Goal: Navigation & Orientation: Find specific page/section

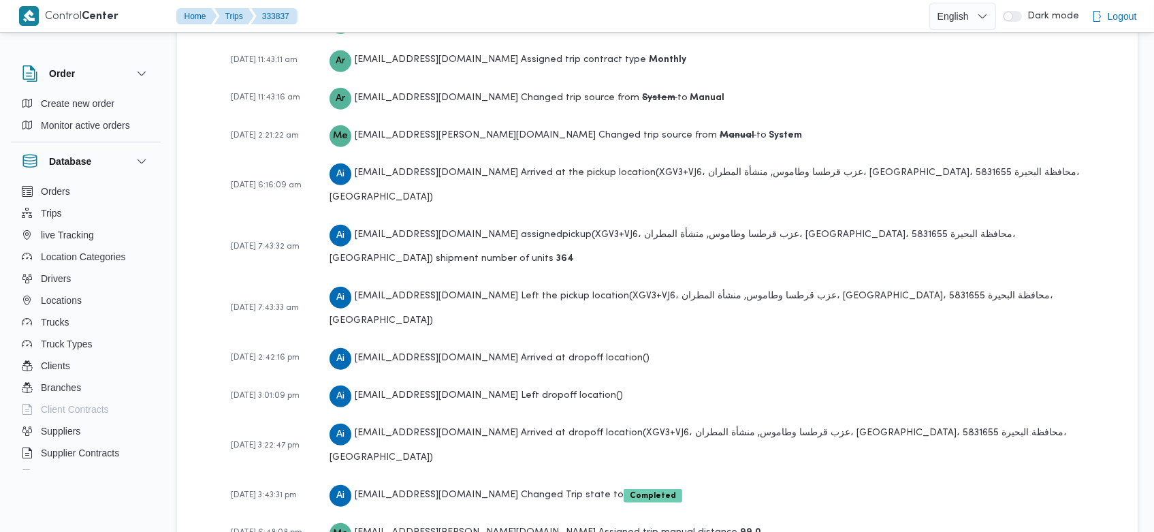
scroll to position [2090, 0]
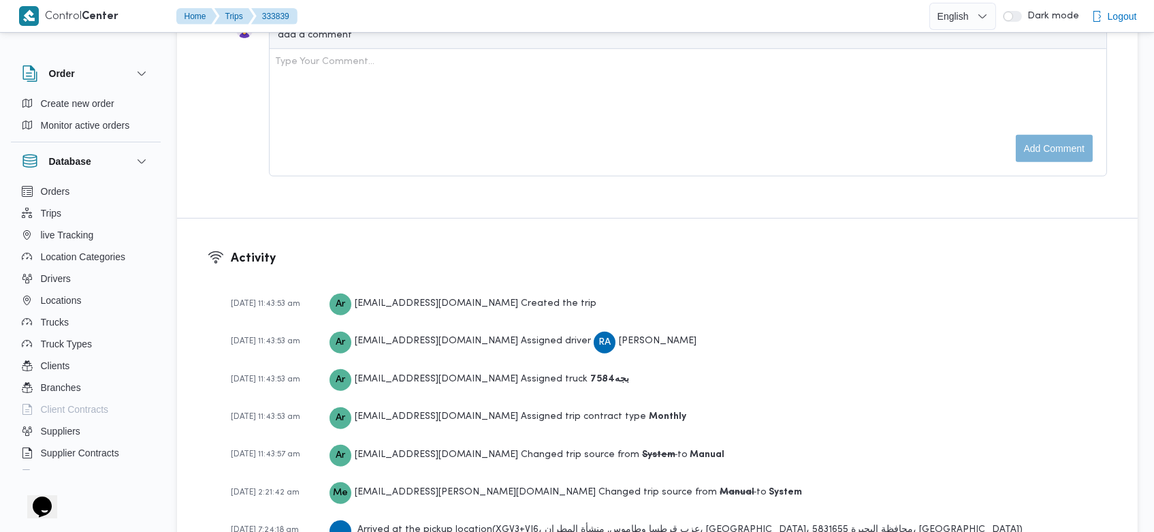
scroll to position [2013, 0]
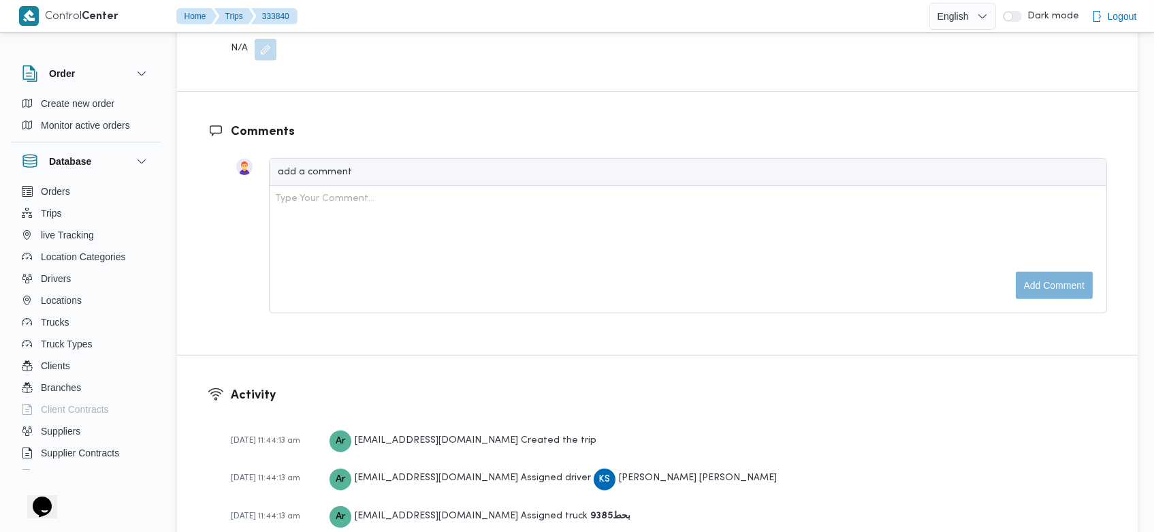
scroll to position [2013, 0]
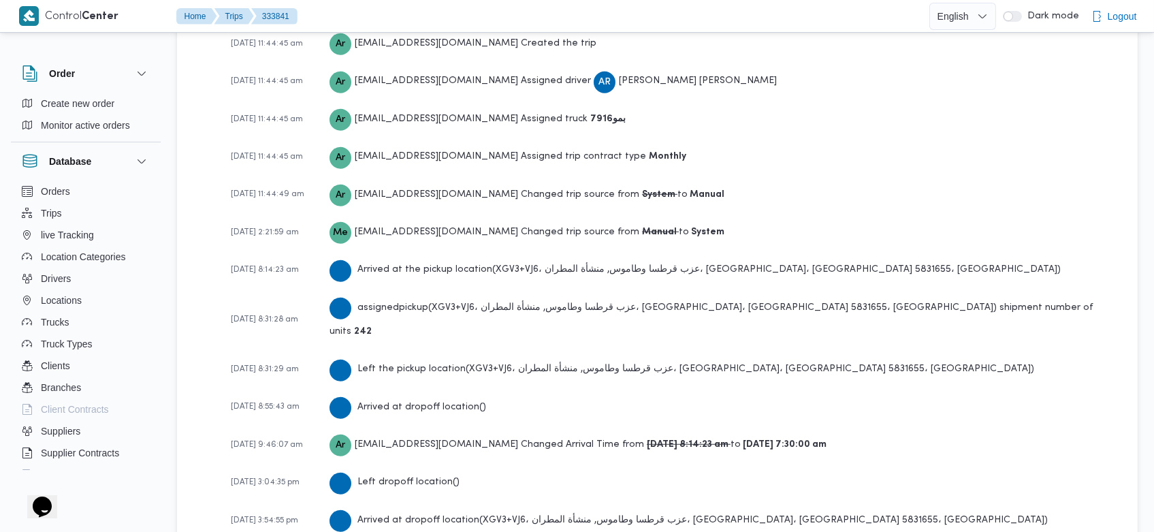
scroll to position [2051, 0]
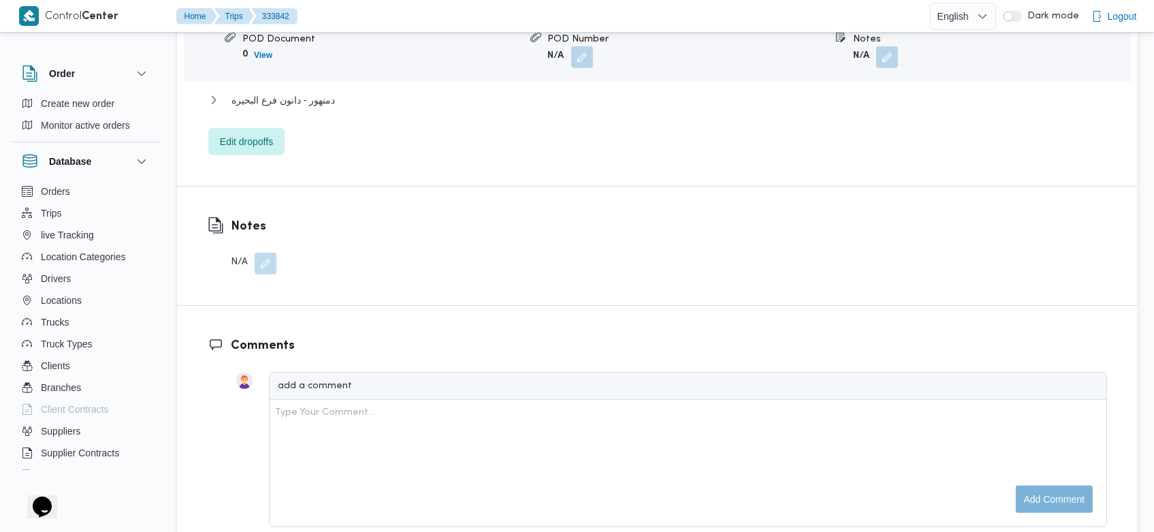
scroll to position [2128, 0]
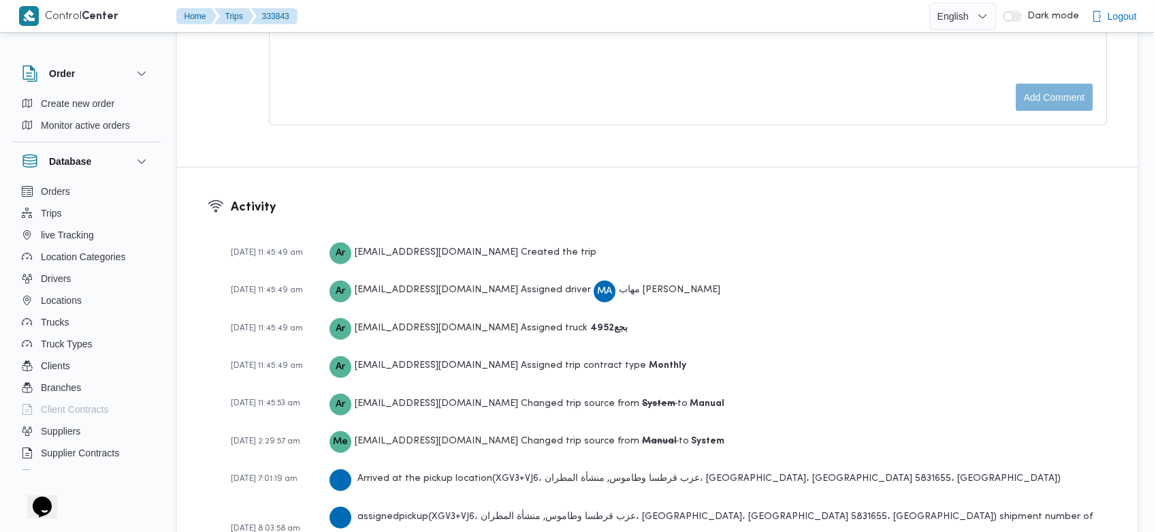
scroll to position [2051, 0]
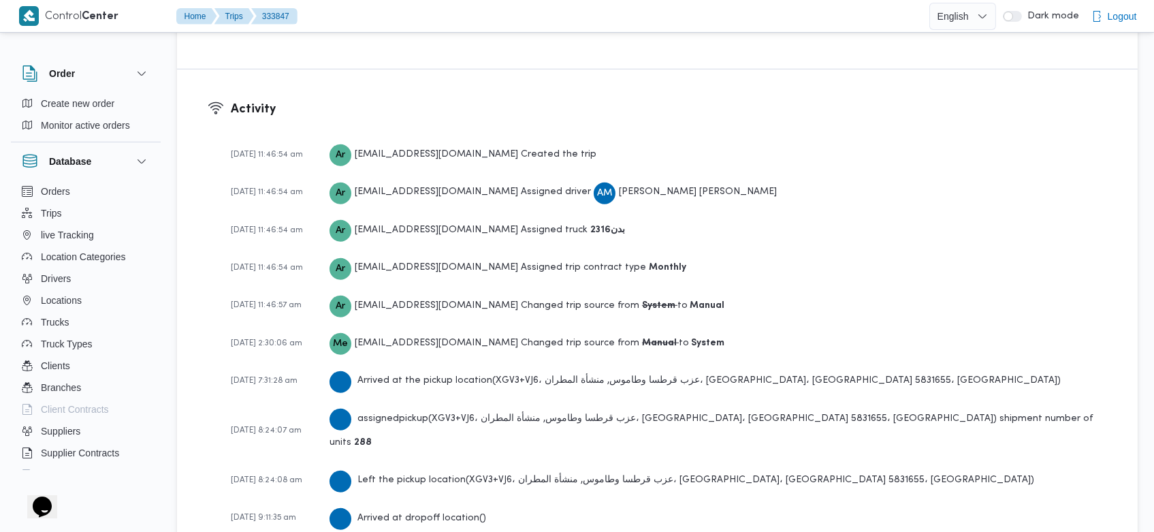
scroll to position [2013, 0]
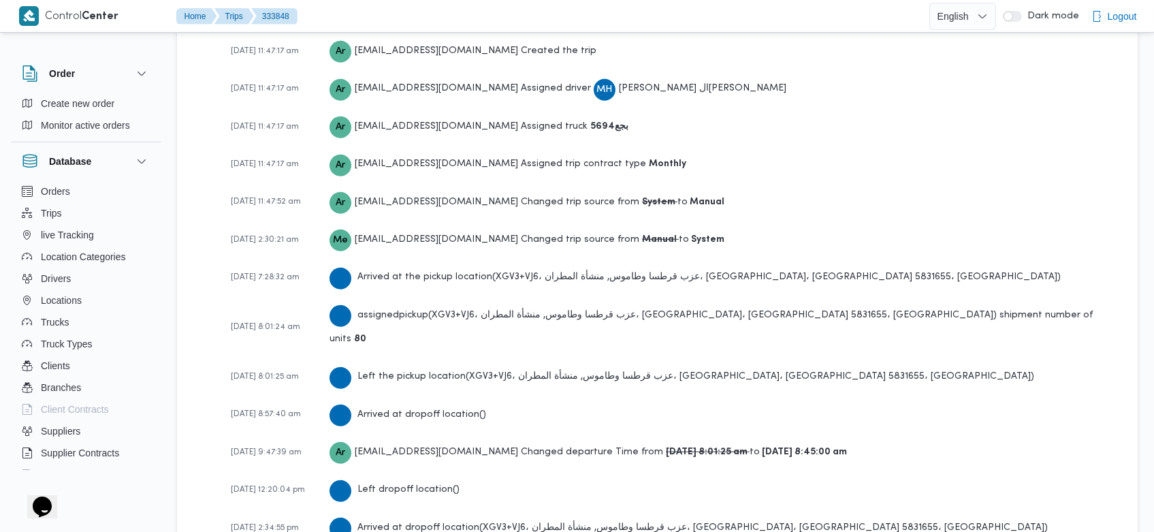
scroll to position [2090, 0]
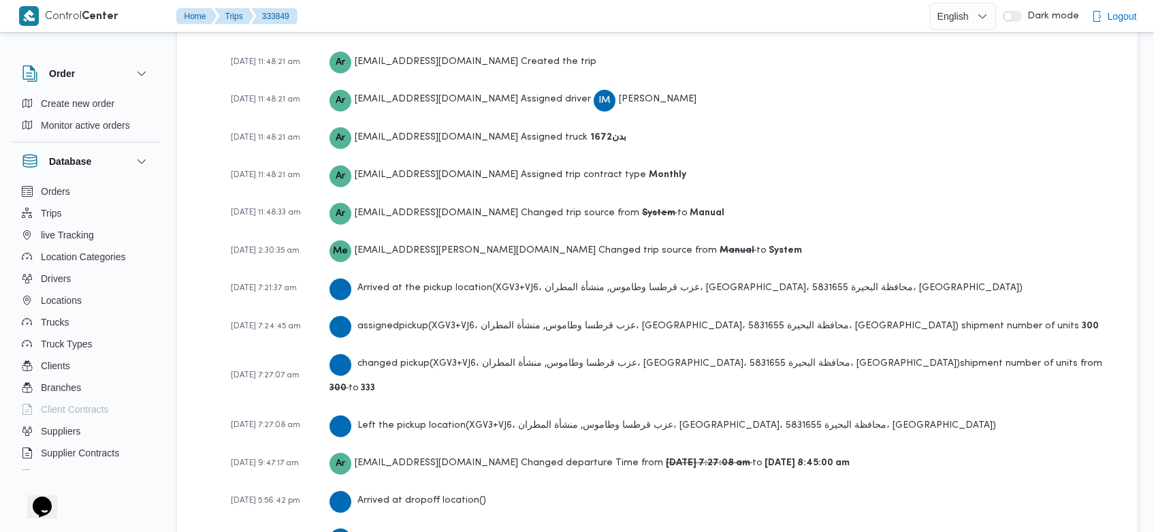
scroll to position [2283, 0]
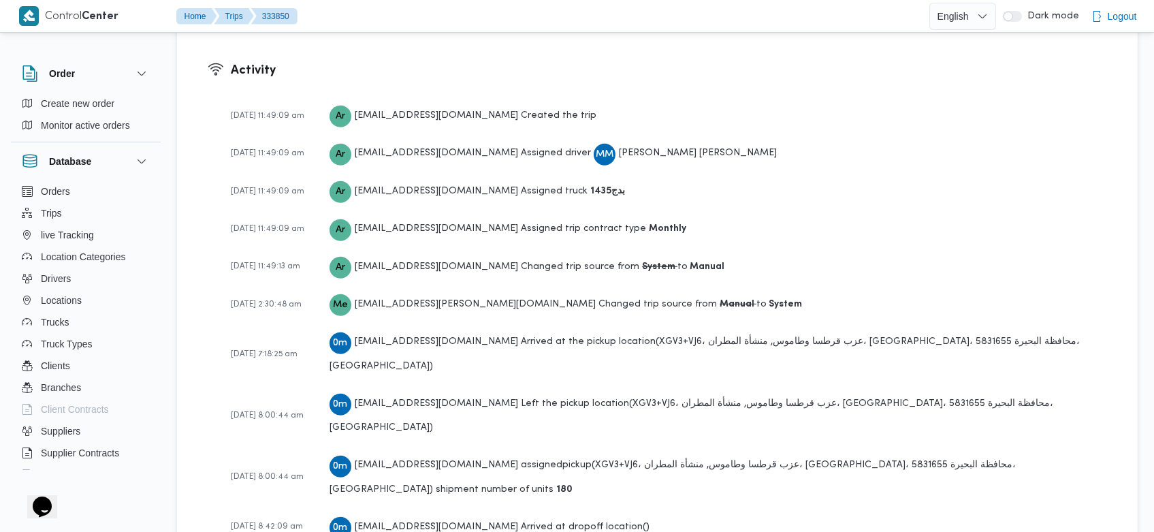
scroll to position [2090, 0]
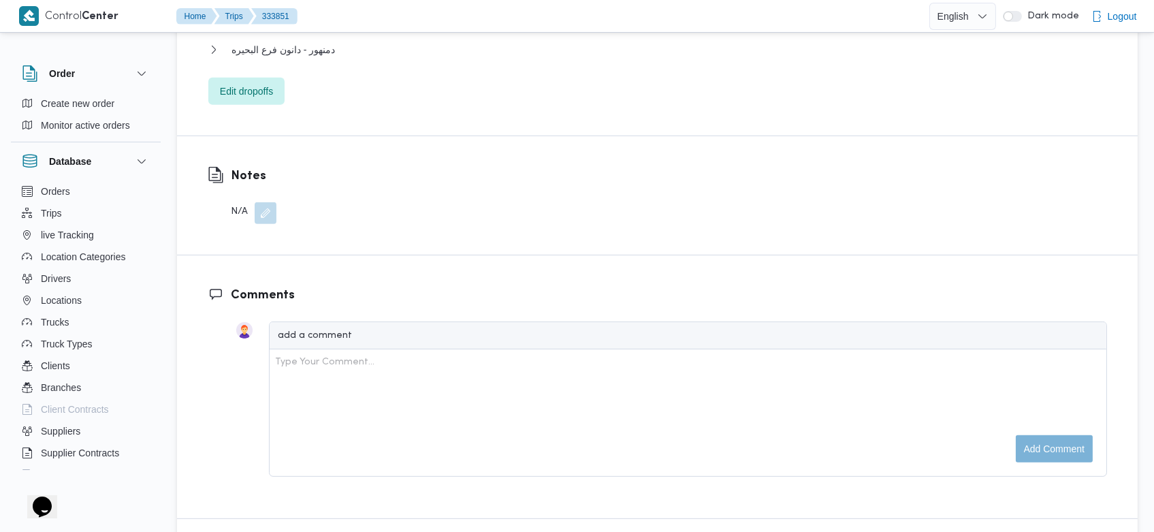
scroll to position [2188, 0]
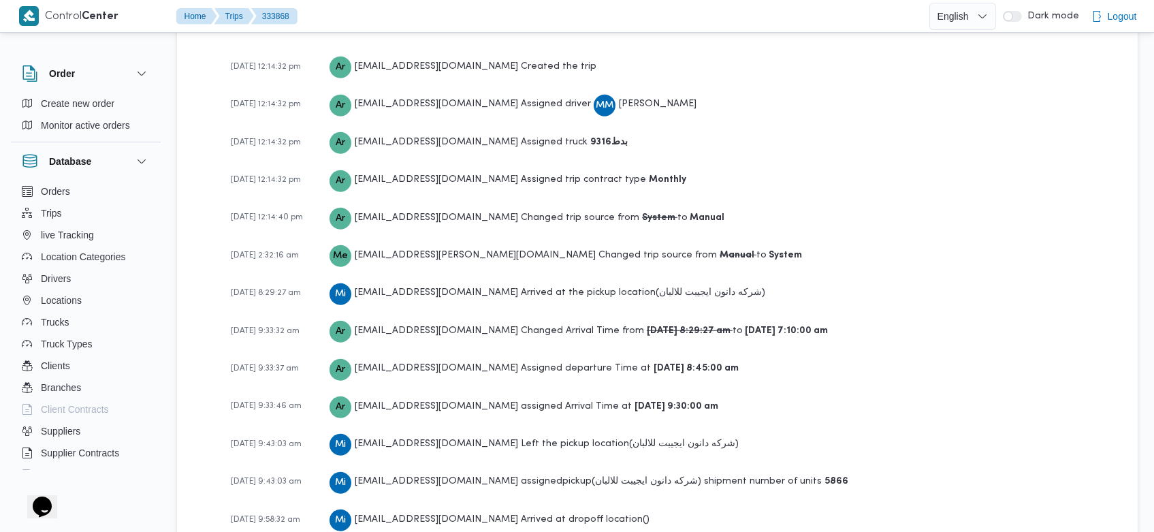
scroll to position [2244, 0]
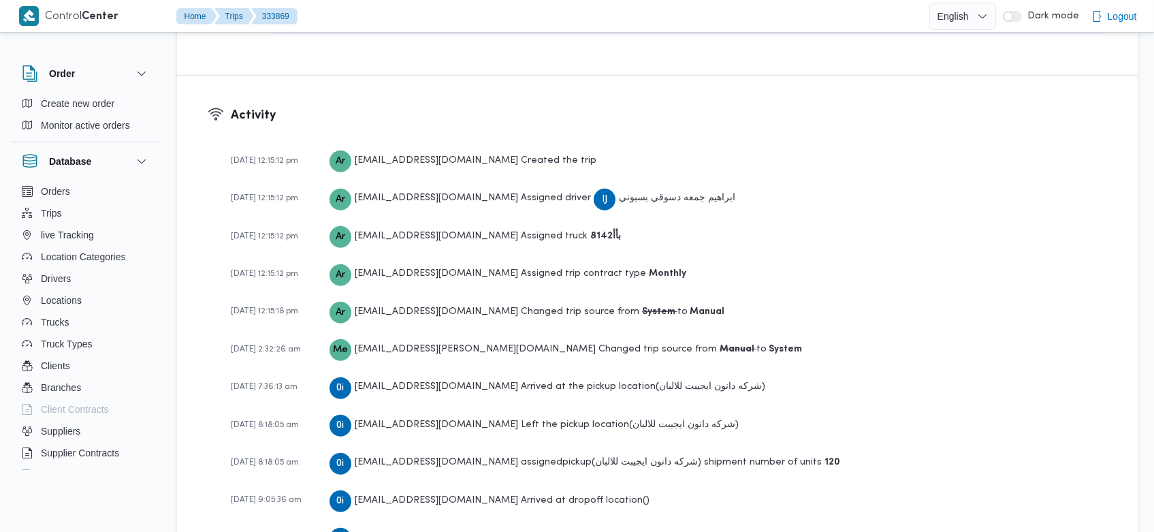
scroll to position [2128, 0]
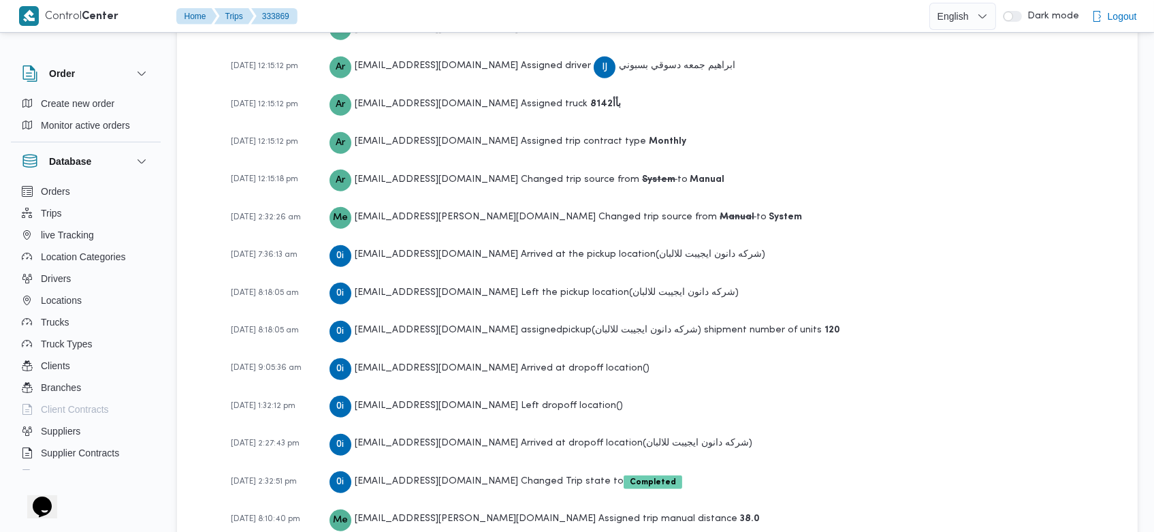
scroll to position [2128, 0]
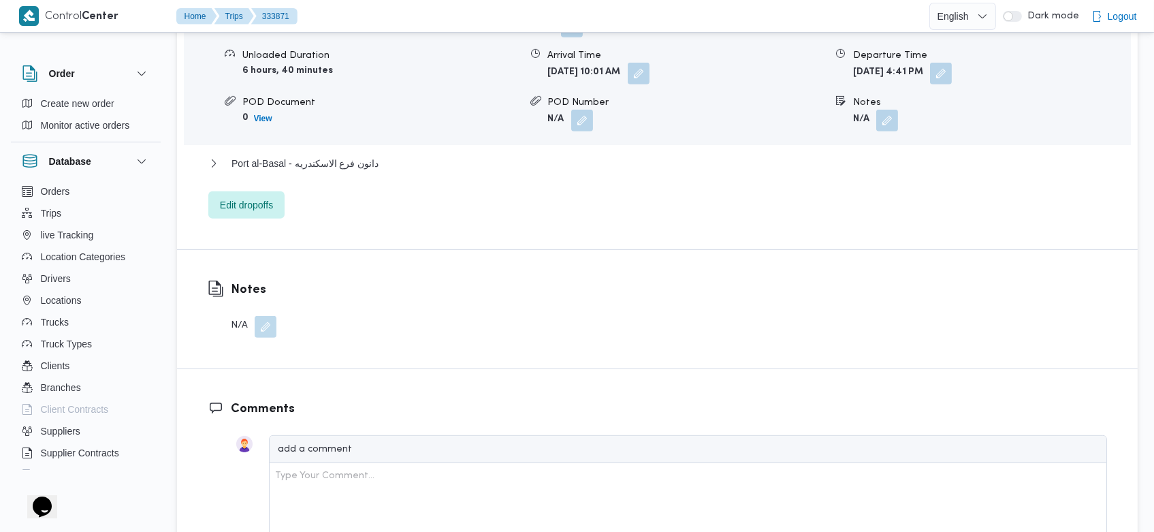
scroll to position [2051, 0]
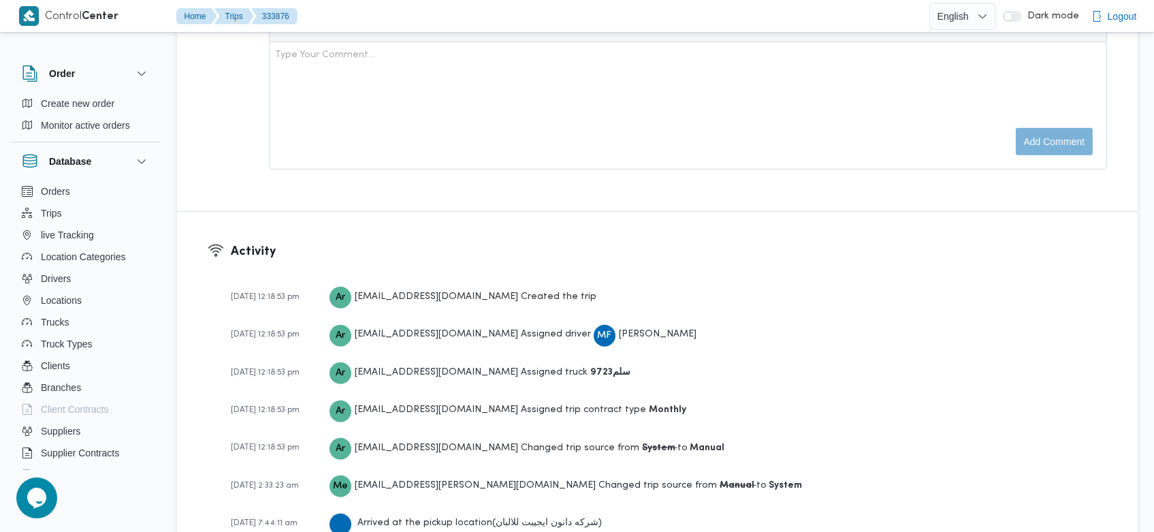
scroll to position [2051, 0]
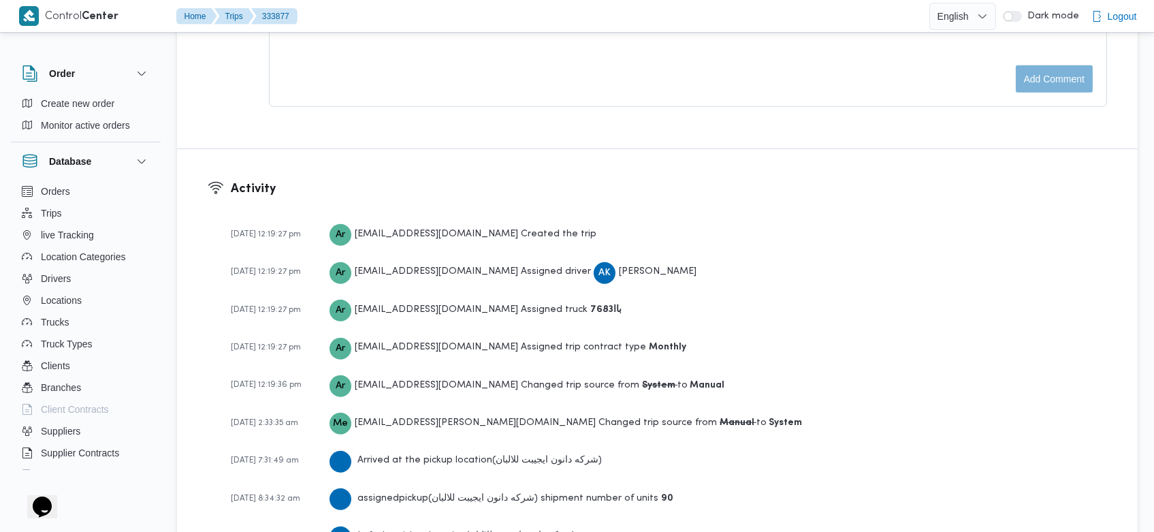
scroll to position [2013, 0]
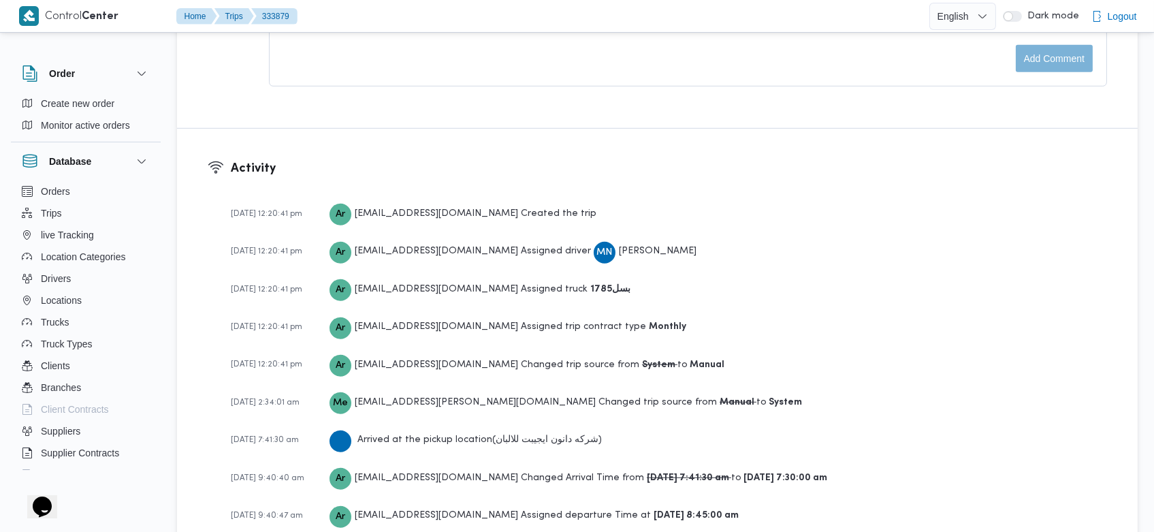
scroll to position [2244, 0]
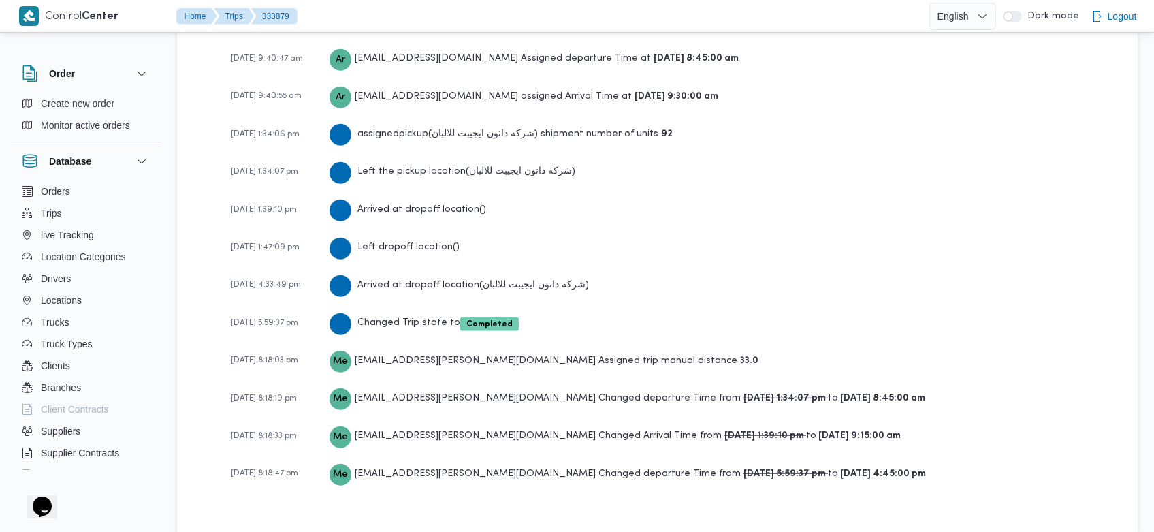
click at [272, 469] on span "28-08-2025 8:18:47 pm" at bounding box center [264, 473] width 67 height 8
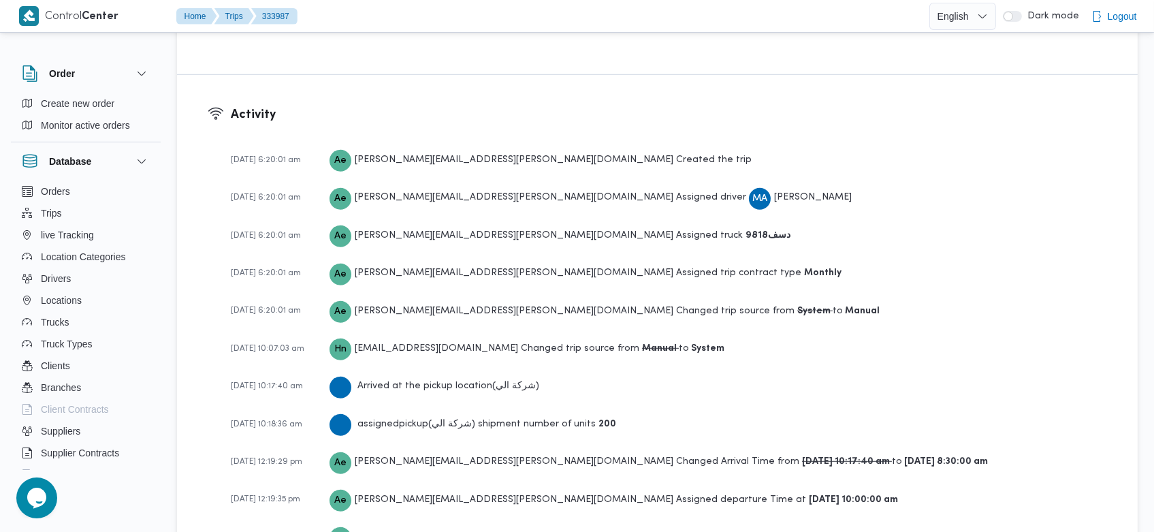
scroll to position [2101, 0]
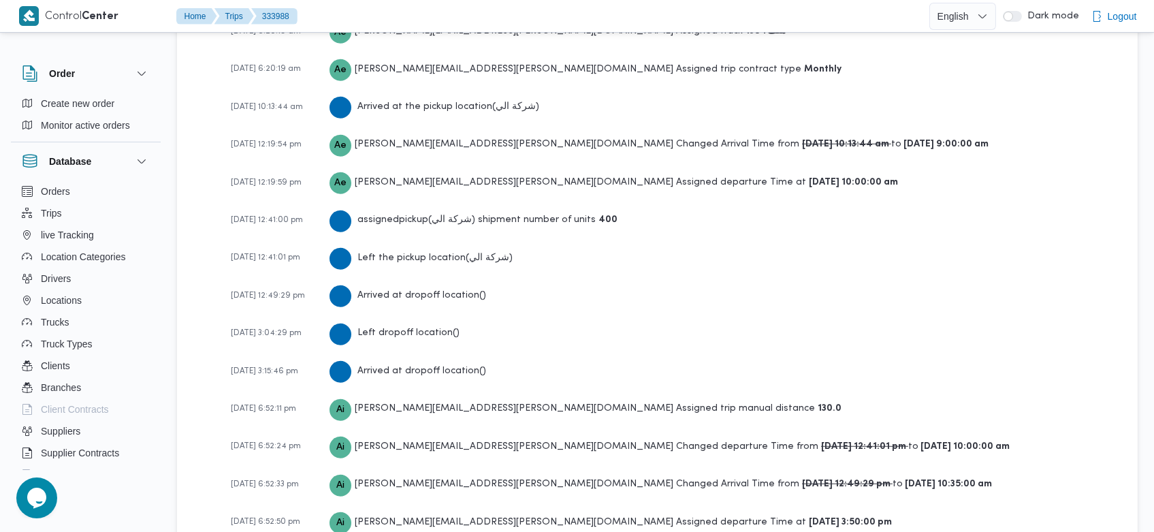
scroll to position [2368, 0]
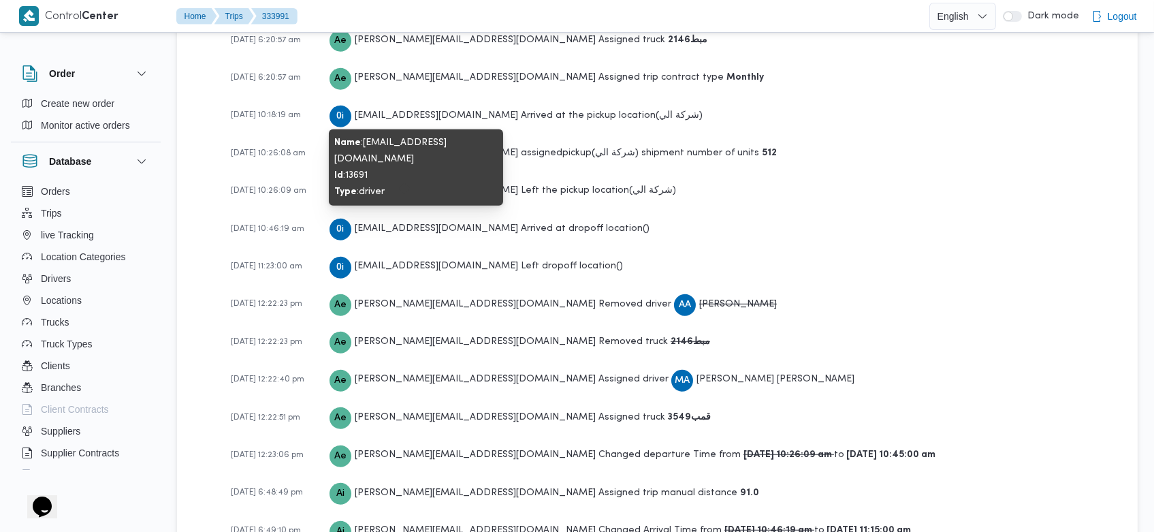
scroll to position [2255, 0]
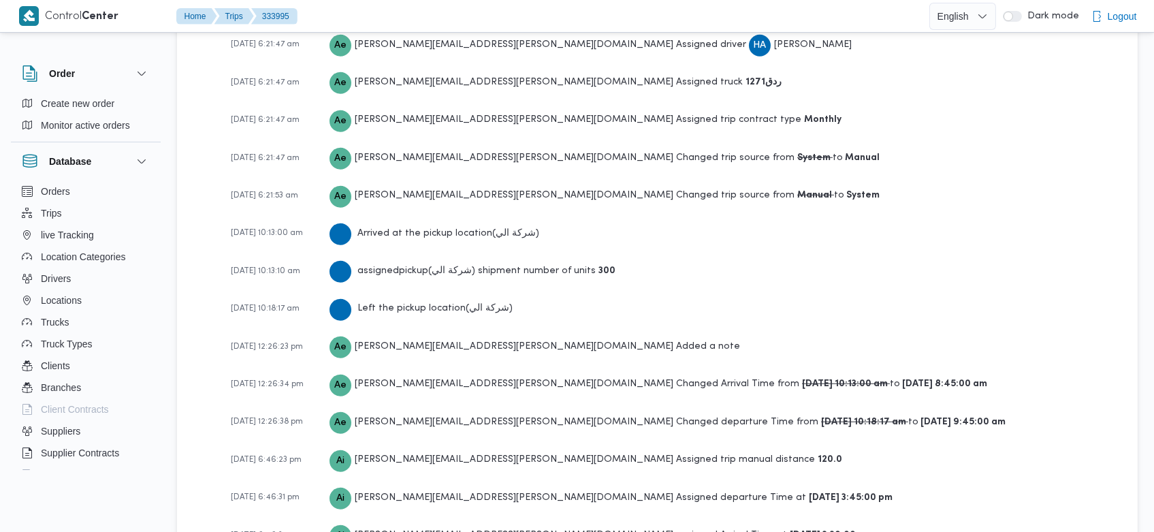
scroll to position [2407, 0]
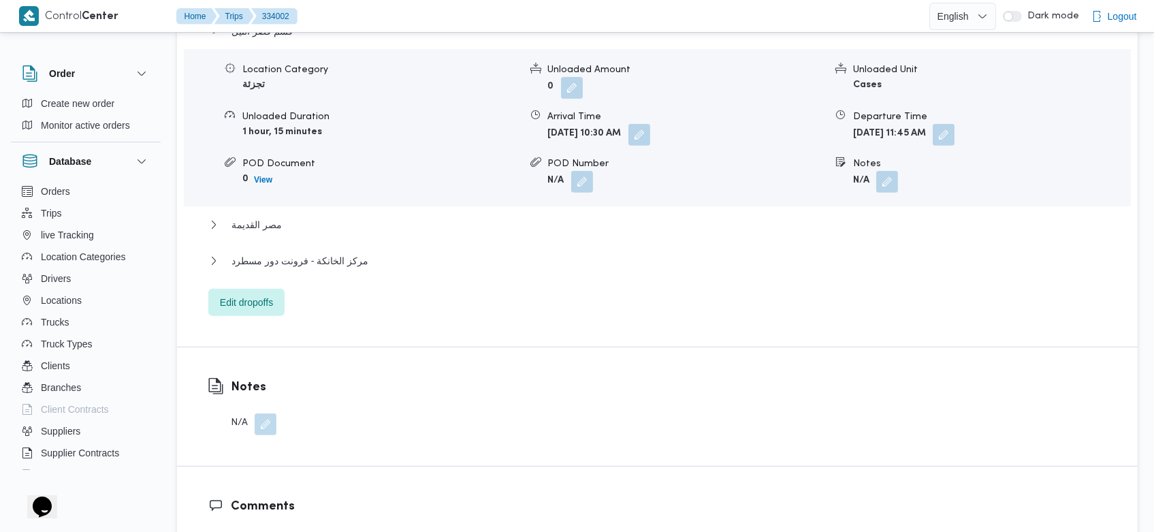
scroll to position [2175, 0]
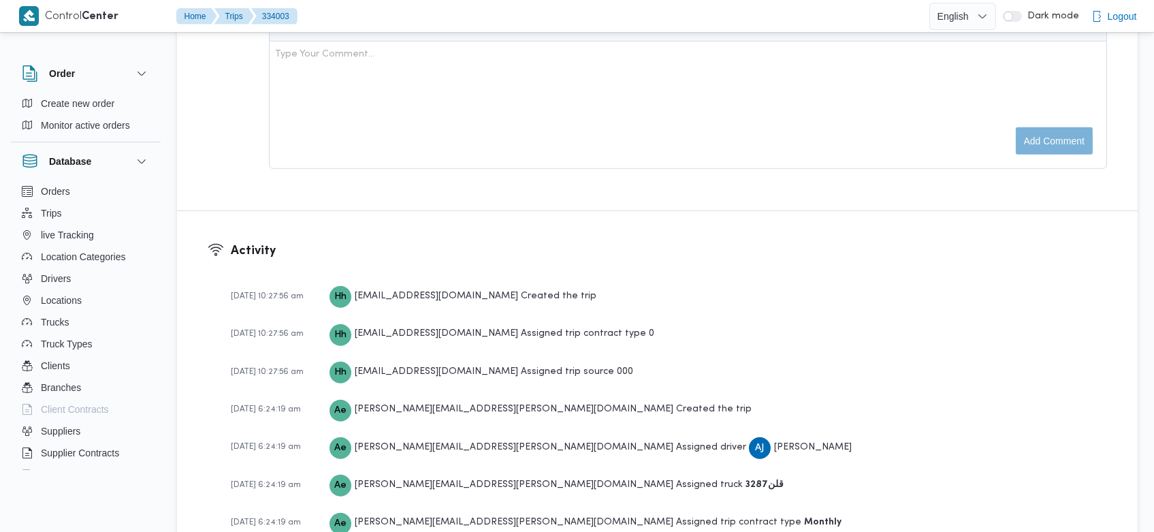
scroll to position [2139, 0]
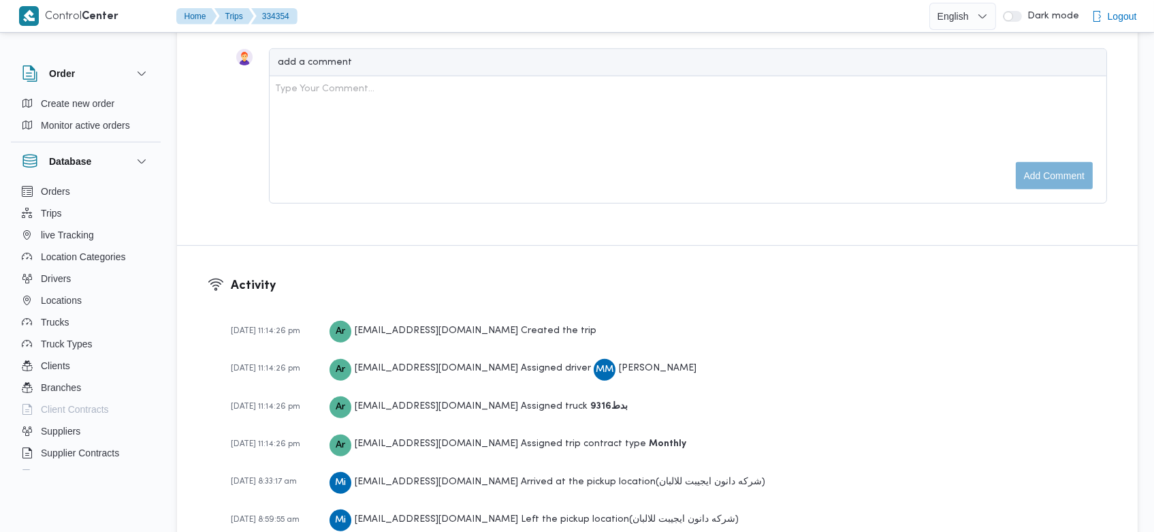
scroll to position [2090, 0]
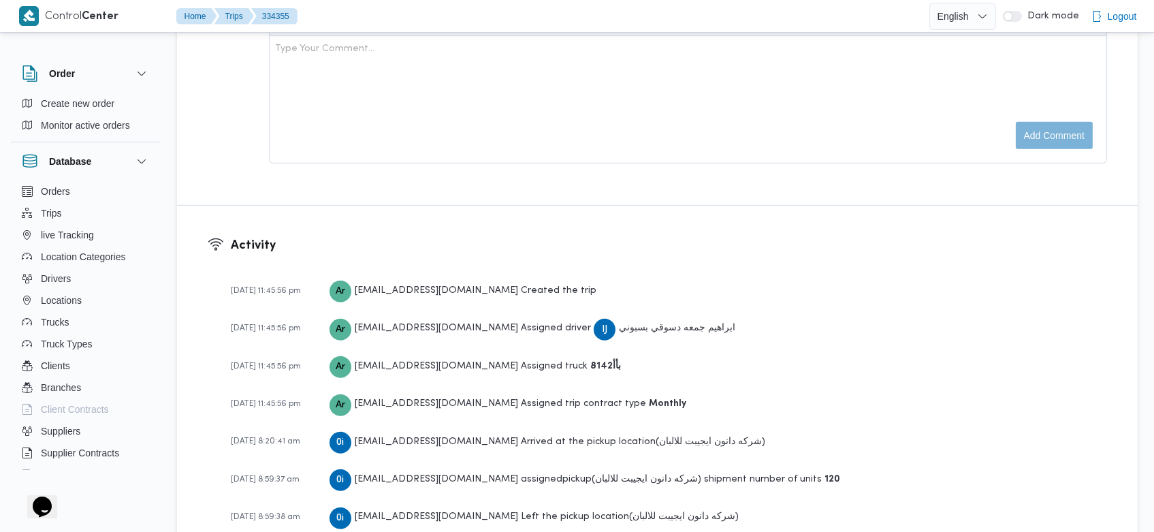
scroll to position [2013, 0]
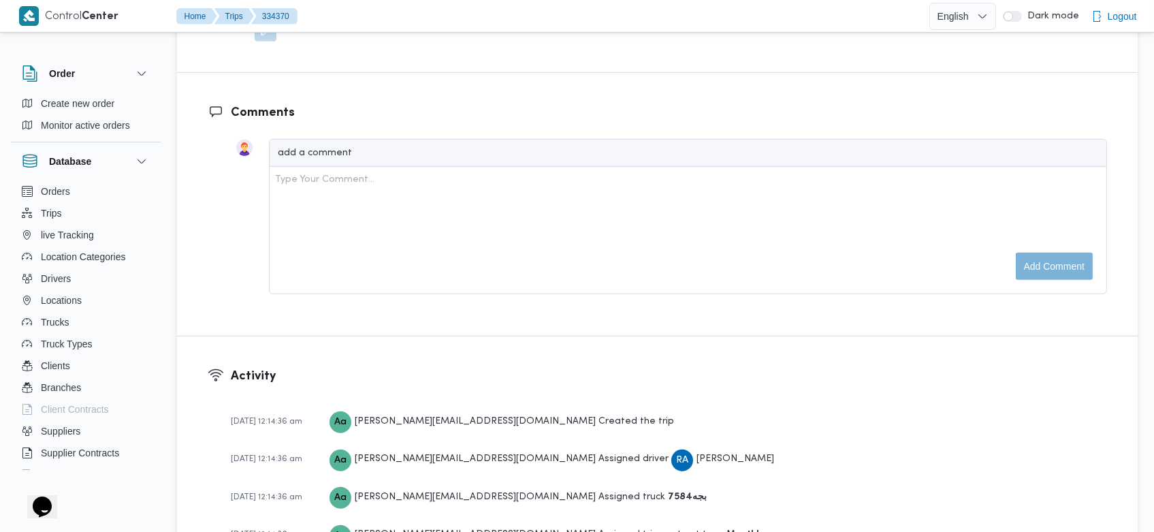
scroll to position [1935, 0]
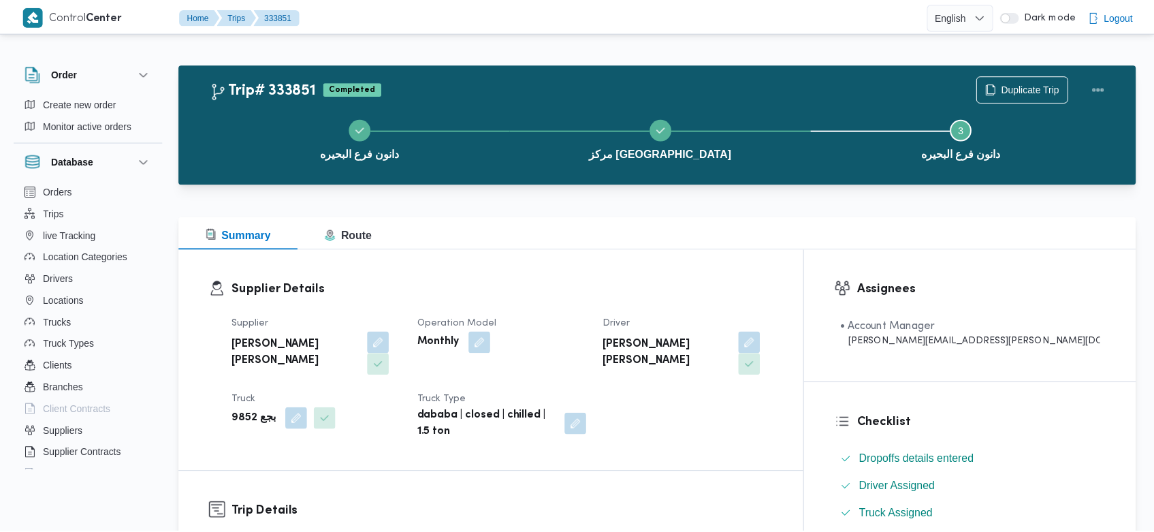
scroll to position [2188, 0]
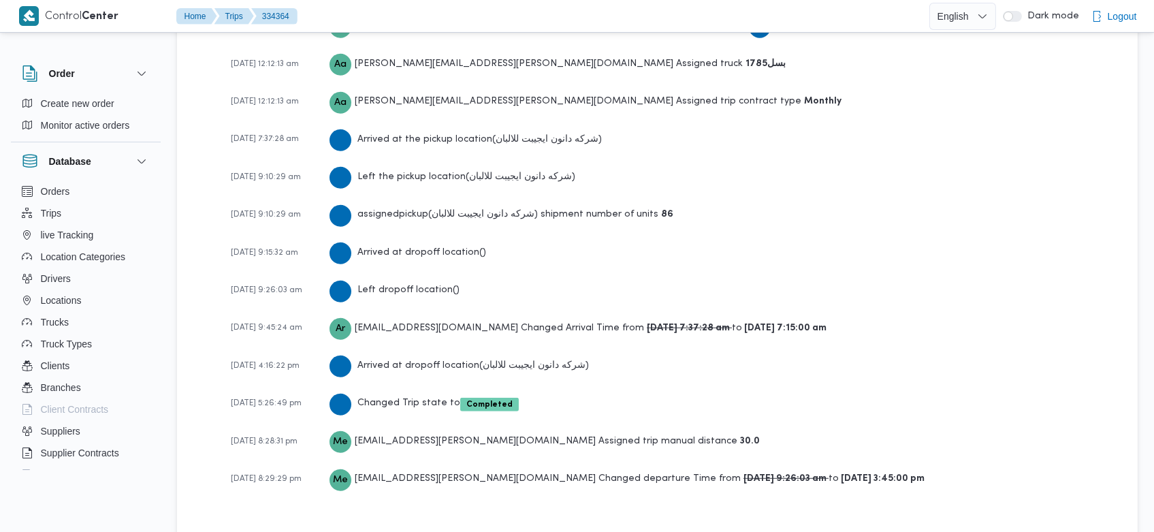
scroll to position [2013, 0]
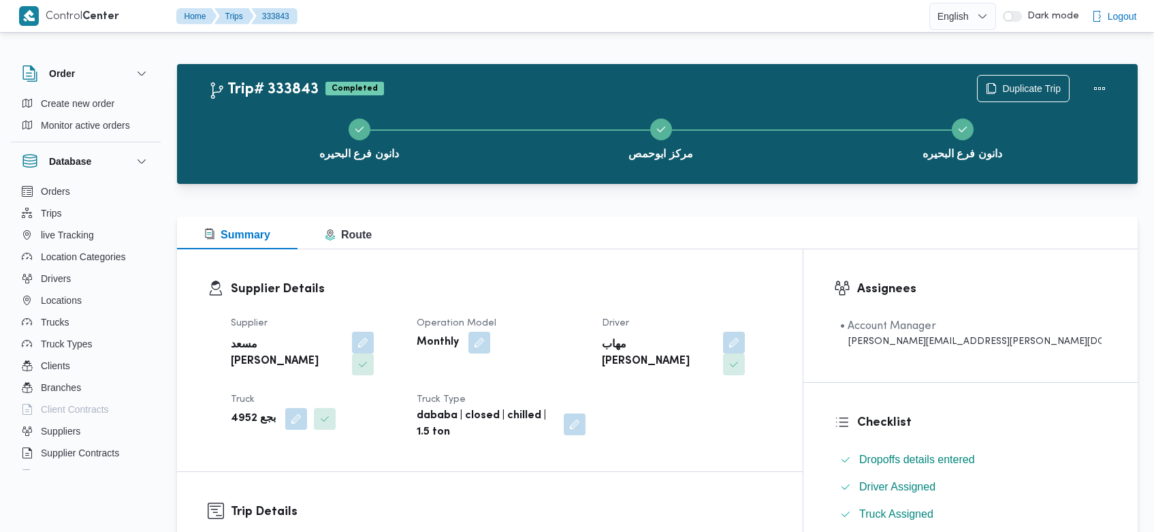
scroll to position [2051, 0]
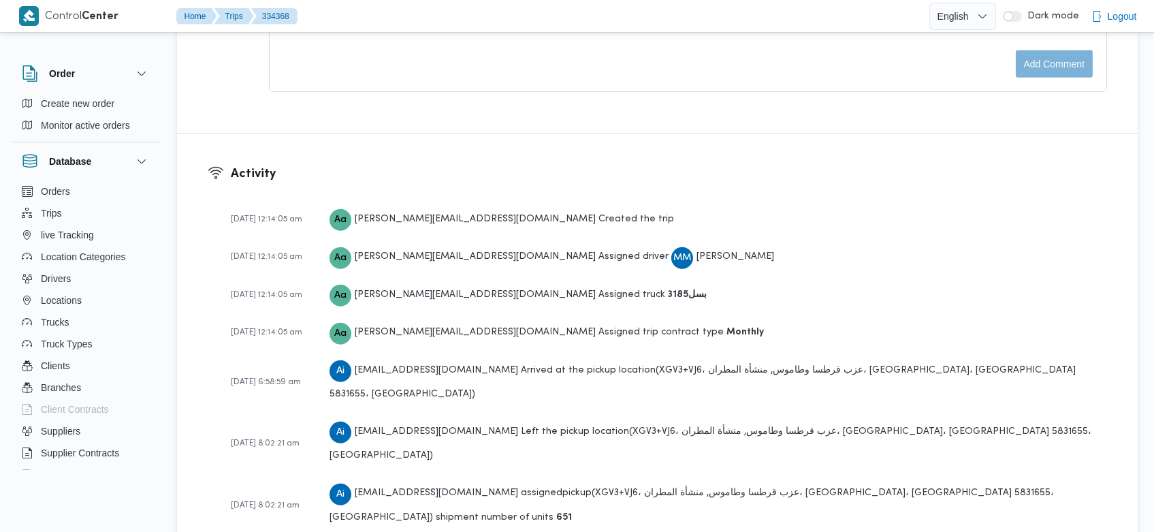
scroll to position [1935, 0]
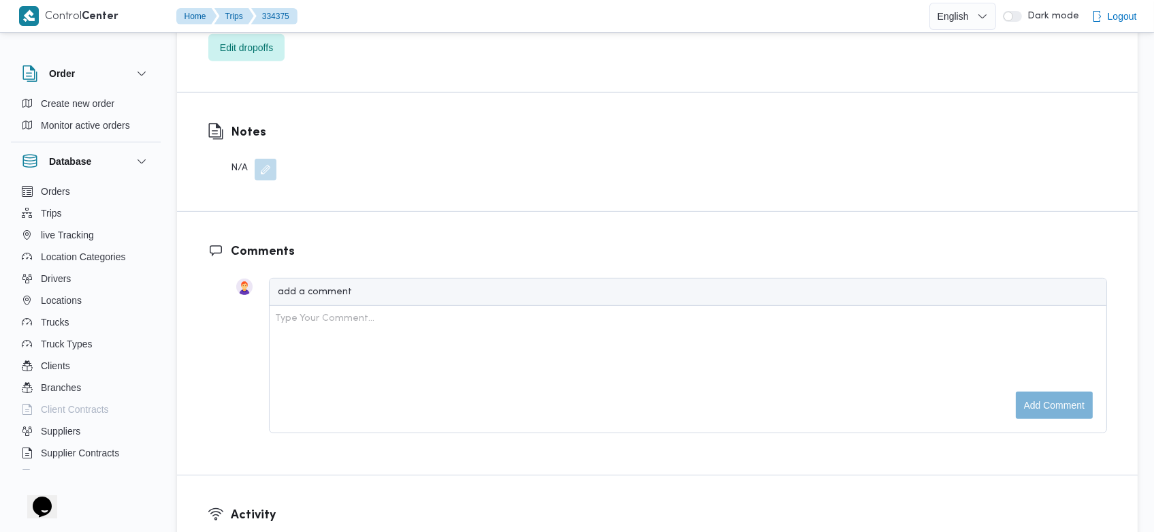
scroll to position [2164, 0]
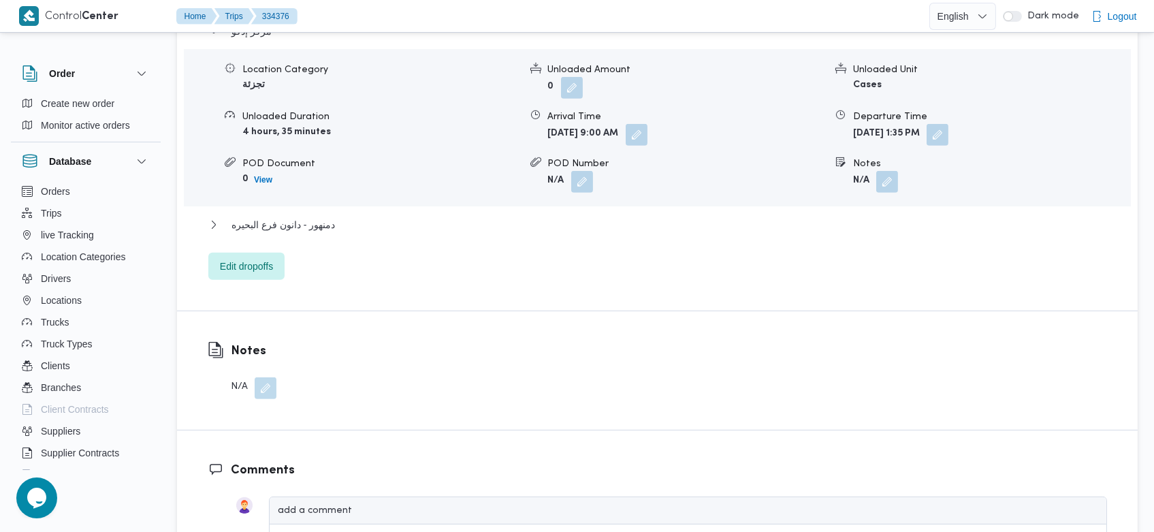
scroll to position [1935, 0]
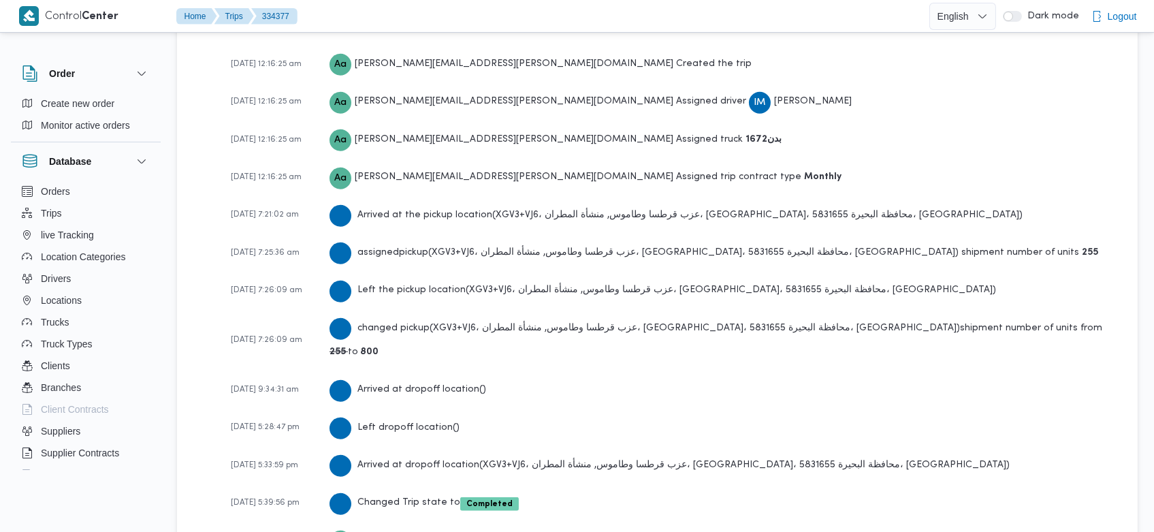
scroll to position [1974, 0]
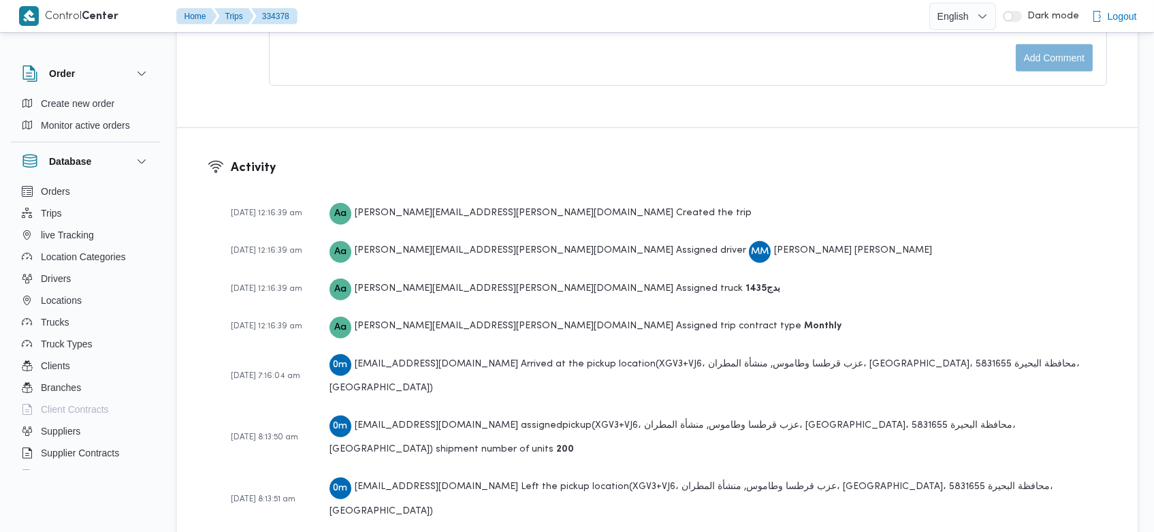
scroll to position [1935, 0]
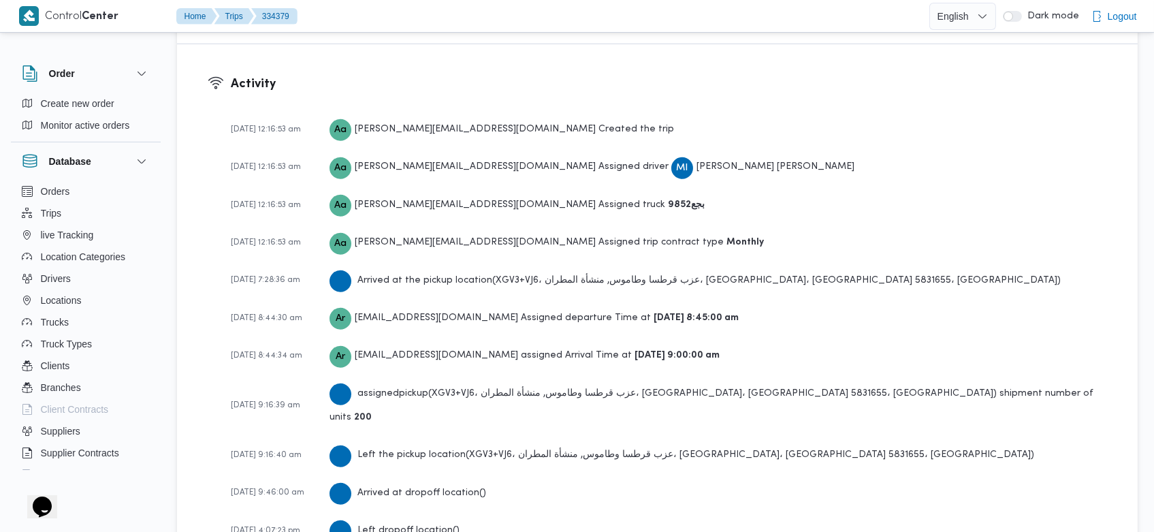
scroll to position [2034, 0]
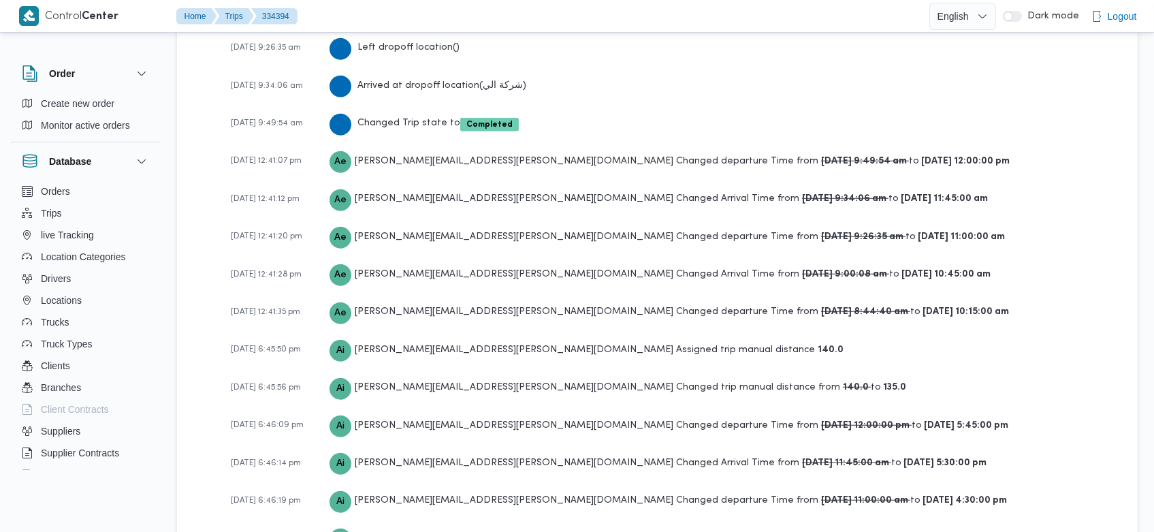
scroll to position [2340, 0]
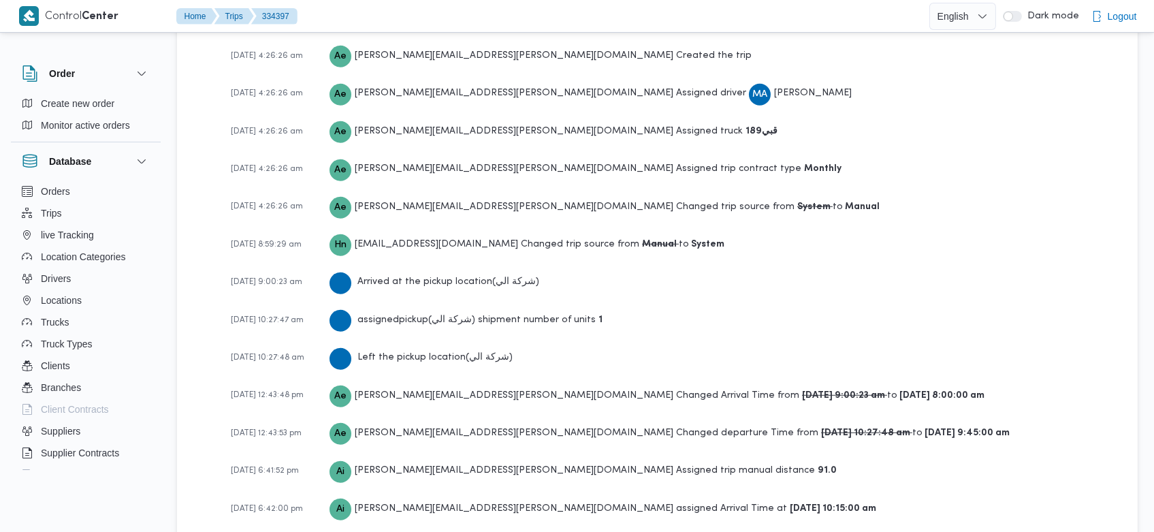
scroll to position [2139, 0]
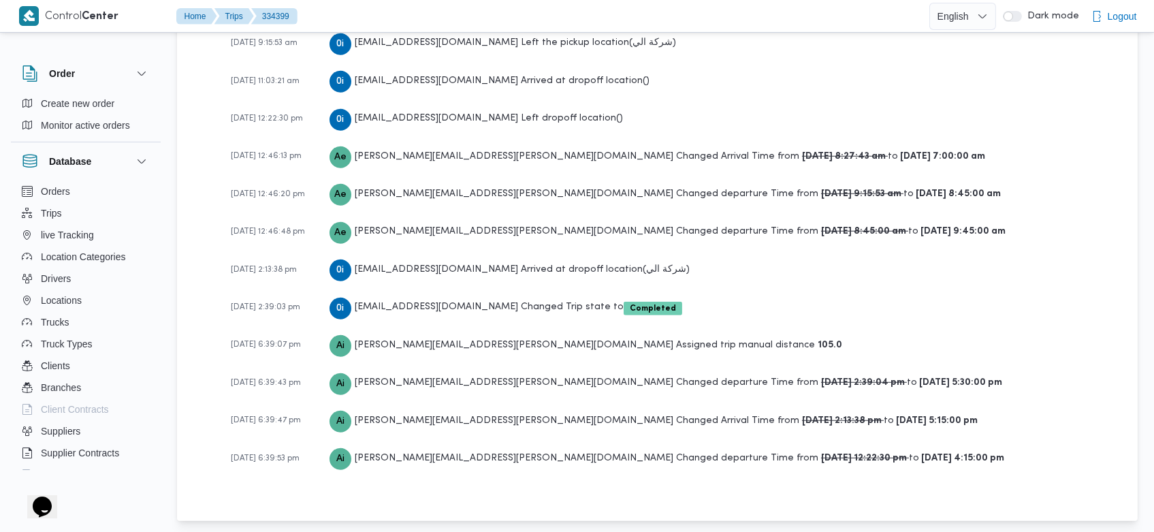
scroll to position [2177, 0]
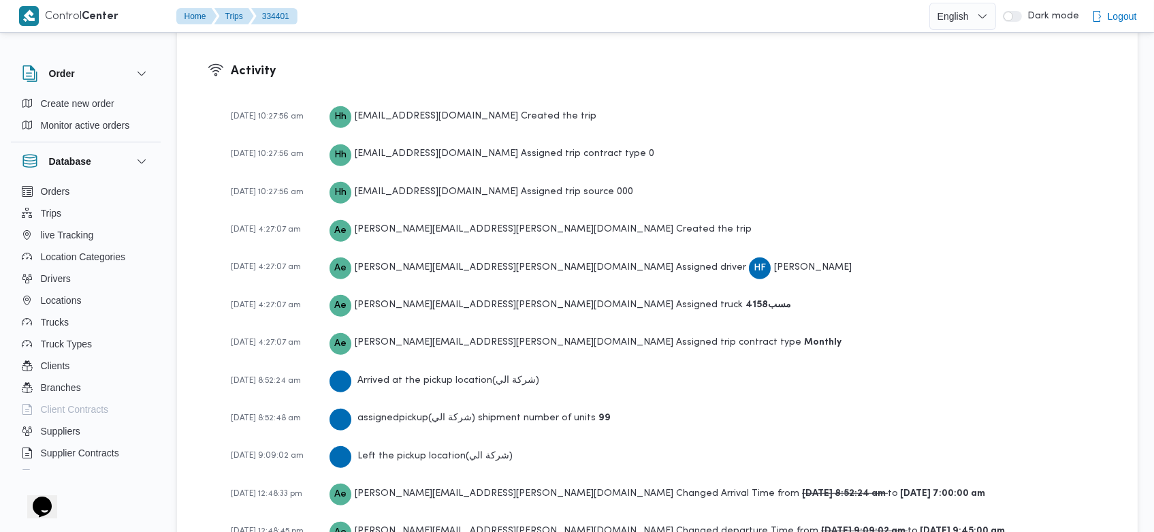
scroll to position [2177, 0]
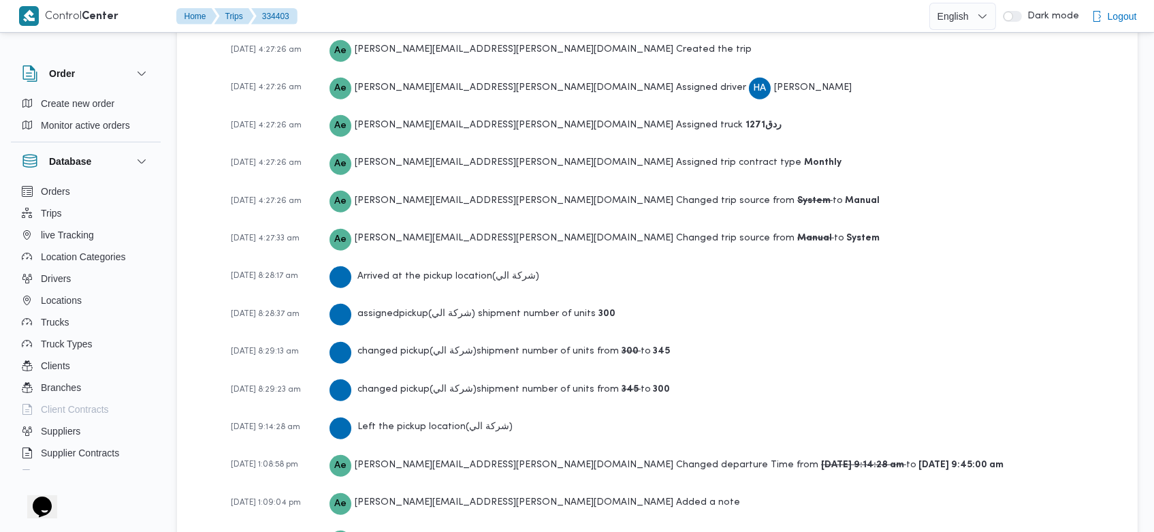
scroll to position [2445, 0]
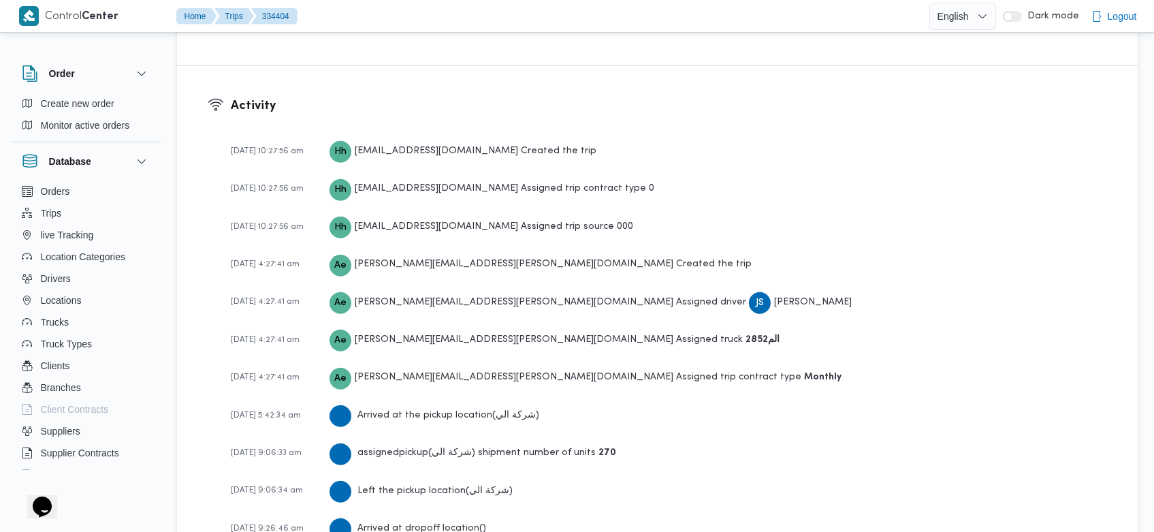
scroll to position [2332, 0]
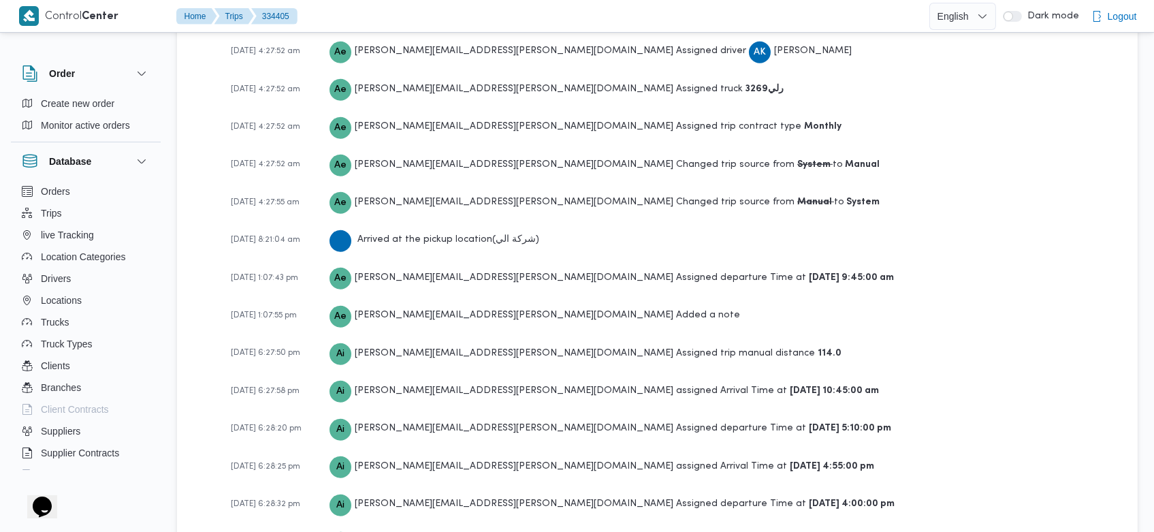
scroll to position [2062, 0]
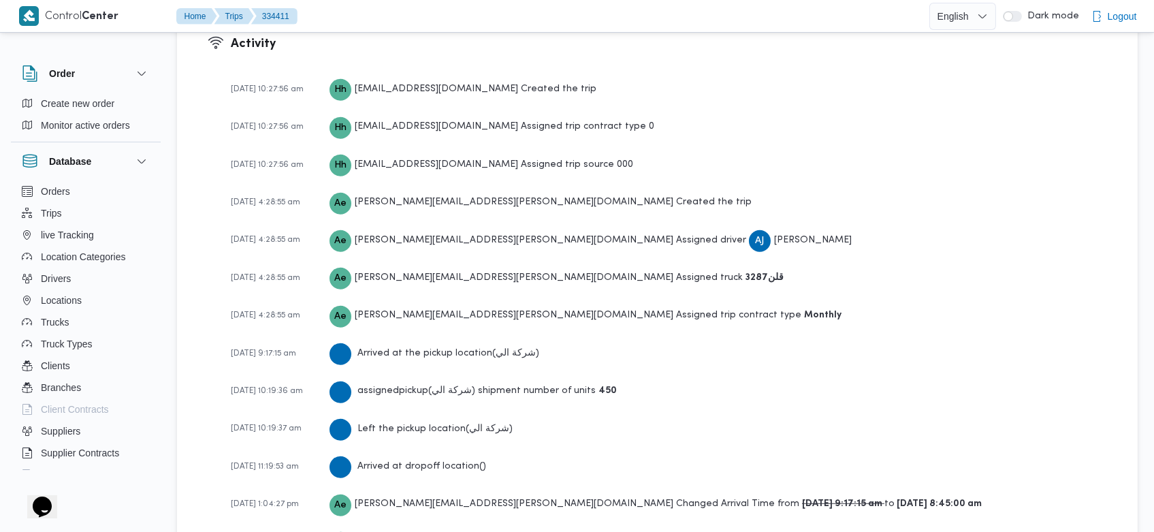
scroll to position [2139, 0]
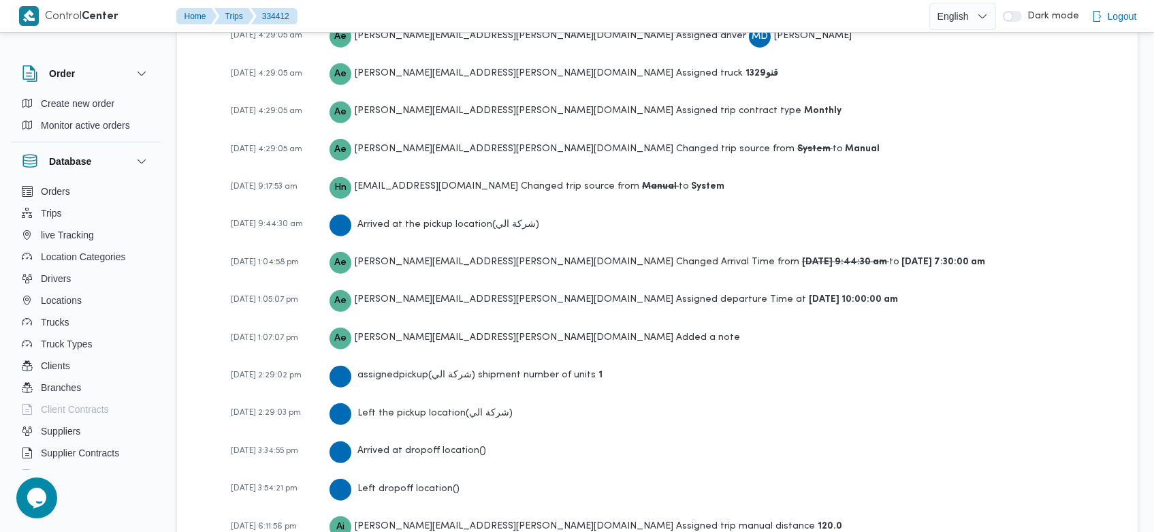
scroll to position [2409, 0]
